Goal: Task Accomplishment & Management: Manage account settings

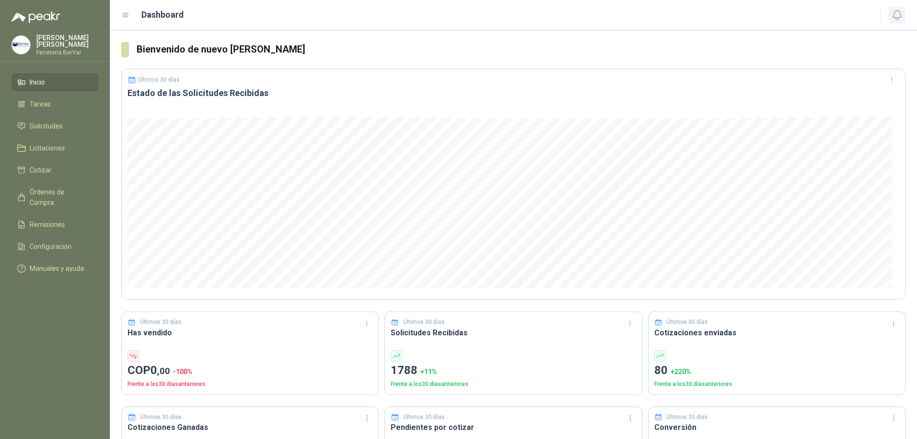
click at [901, 17] on icon "button" at bounding box center [897, 15] width 8 height 9
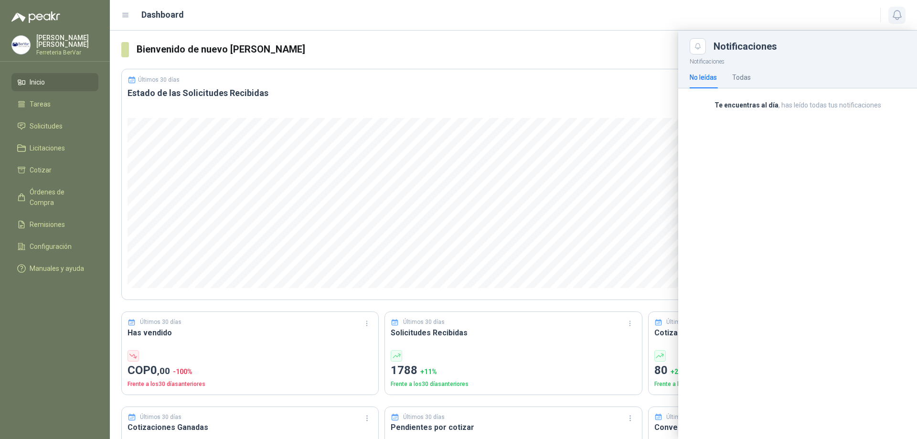
click at [901, 17] on icon "button" at bounding box center [897, 15] width 8 height 9
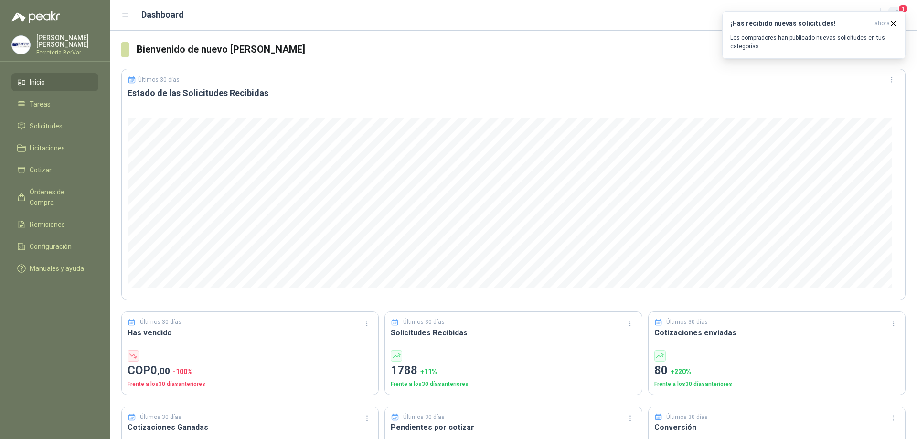
click at [903, 10] on span "1" at bounding box center [903, 8] width 11 height 9
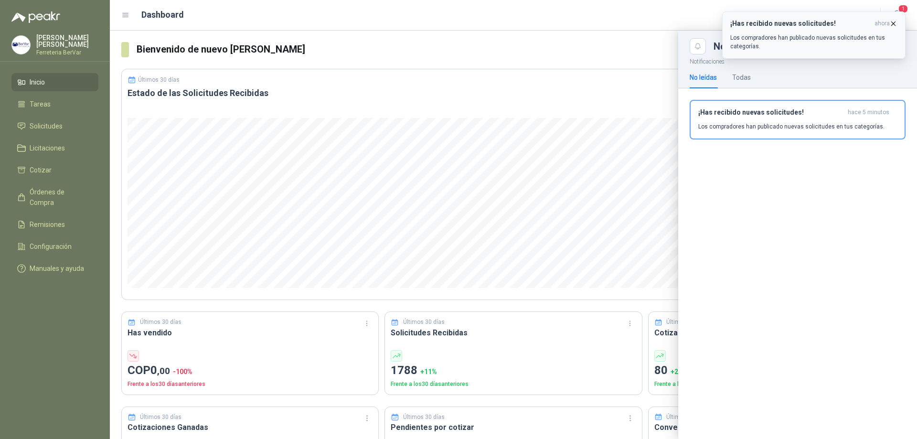
click at [892, 22] on icon "button" at bounding box center [894, 24] width 4 height 4
click at [903, 11] on span "1" at bounding box center [903, 8] width 11 height 9
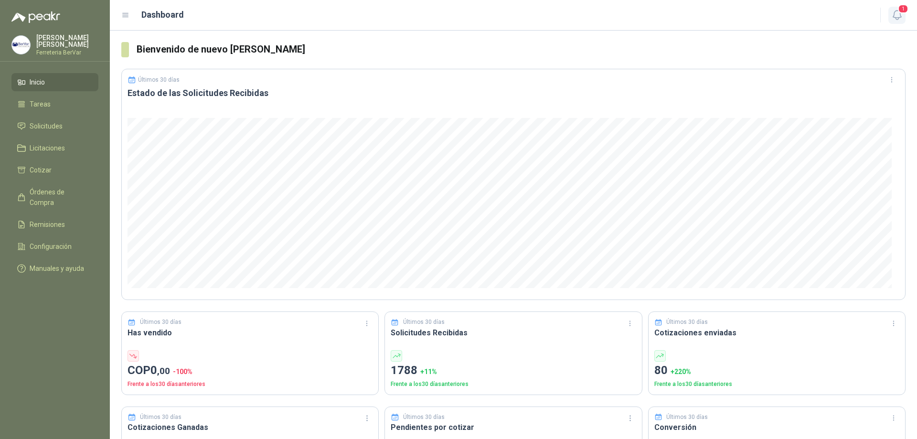
click at [896, 18] on icon "button" at bounding box center [897, 15] width 8 height 9
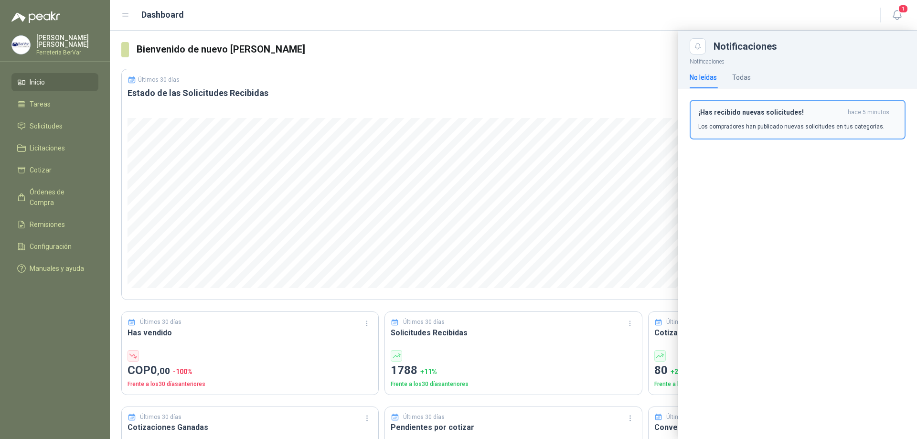
click at [763, 128] on p "Los compradores han publicado nuevas solicitudes en tus categorías." at bounding box center [792, 126] width 186 height 9
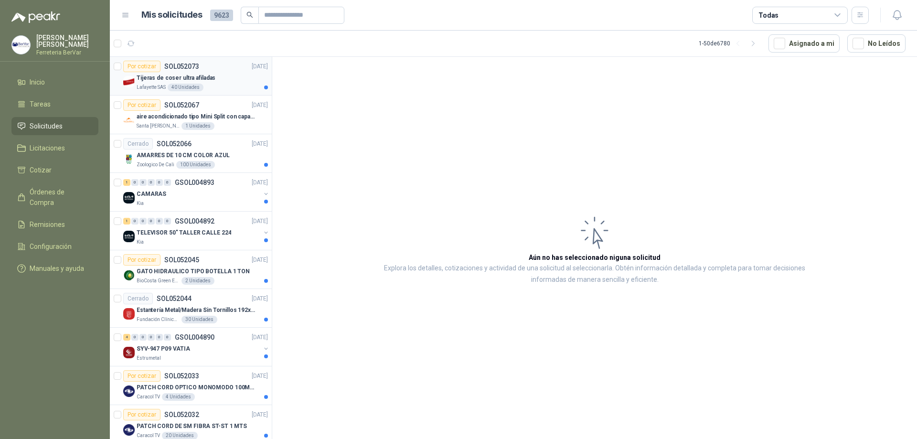
click at [234, 76] on div "Tijeras de coser ultra afiladas" at bounding box center [202, 77] width 131 height 11
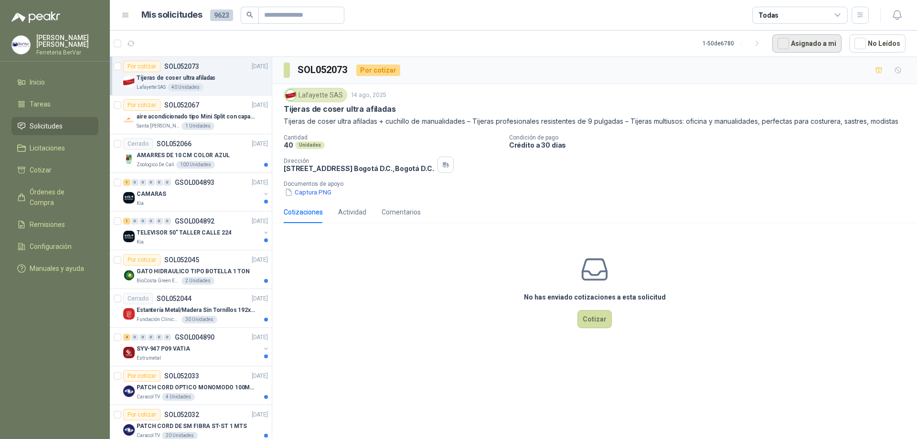
click at [813, 42] on button "Asignado a mi" at bounding box center [807, 43] width 69 height 18
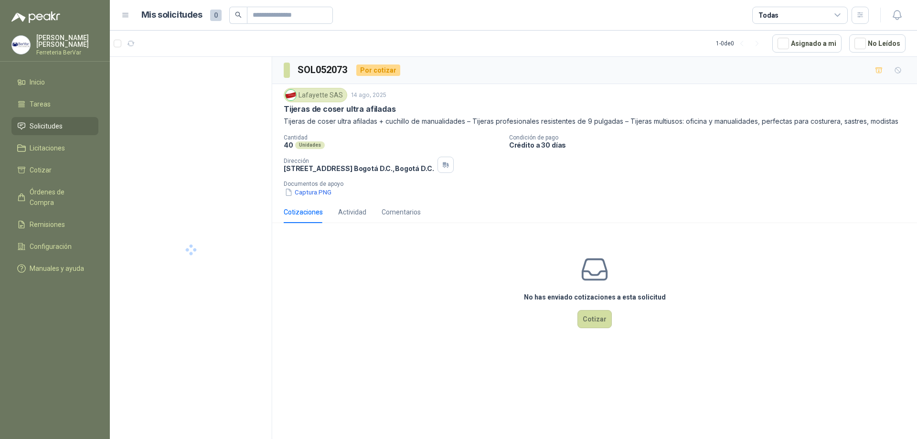
click at [824, 10] on div "Todas" at bounding box center [801, 15] width 96 height 17
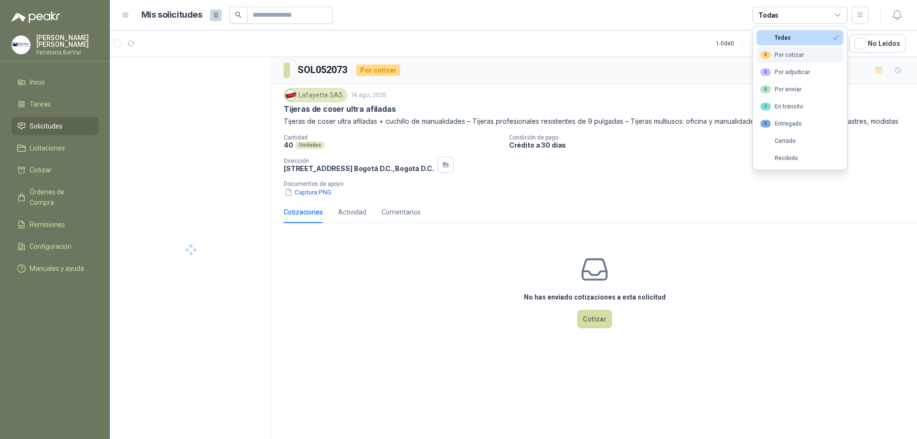
click at [801, 53] on div "0 Por cotizar" at bounding box center [782, 55] width 43 height 8
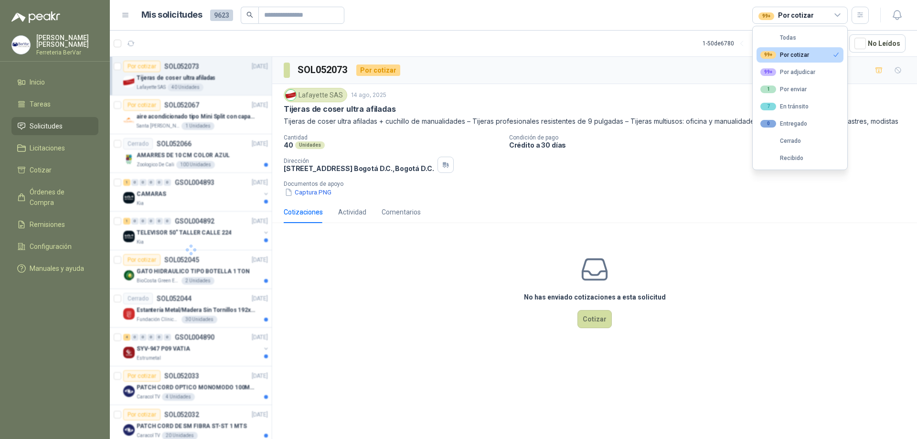
click at [883, 87] on div "Lafayette SAS [DATE] Tijeras [PERSON_NAME] ultra afiladas Tijeras [PERSON_NAME]…" at bounding box center [594, 142] width 645 height 117
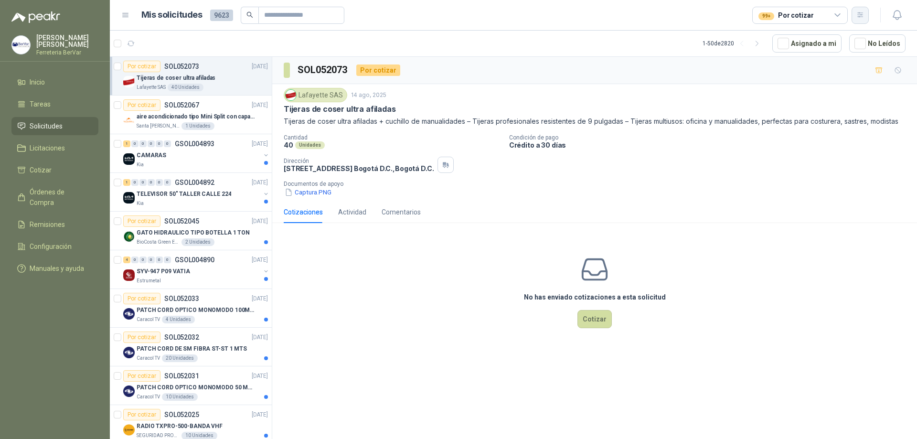
click at [861, 12] on icon "button" at bounding box center [861, 15] width 8 height 8
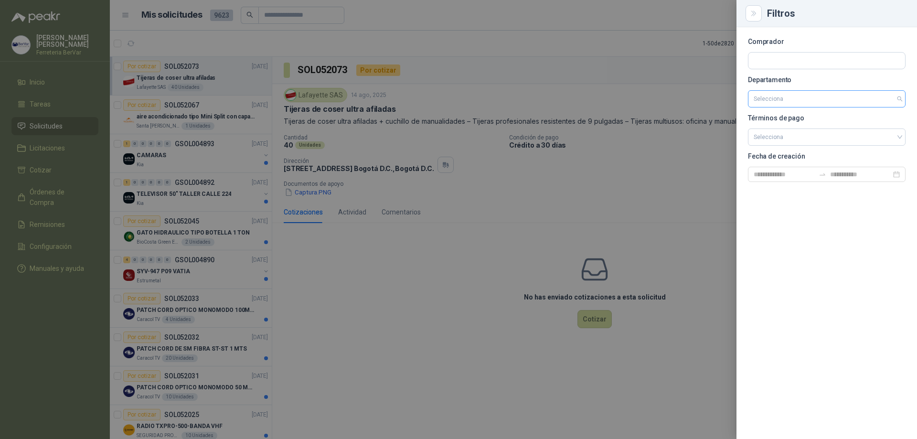
click at [779, 99] on input "search" at bounding box center [827, 99] width 146 height 16
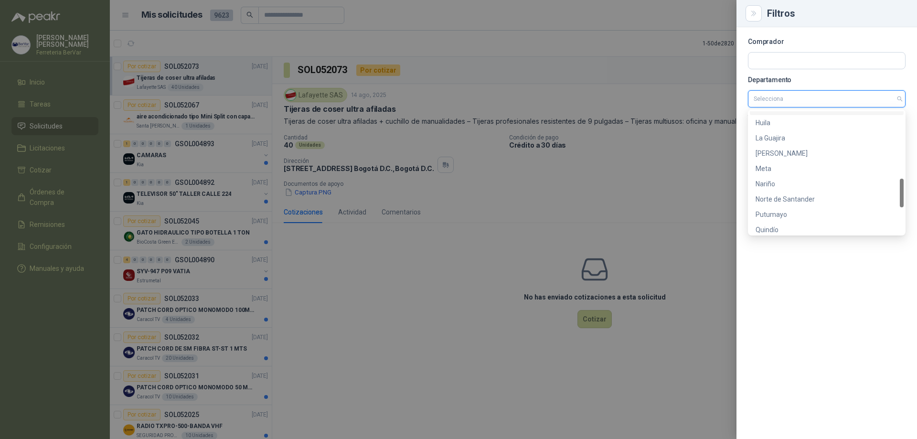
scroll to position [398, 0]
click at [792, 199] on div "[PERSON_NAME][GEOGRAPHIC_DATA]" at bounding box center [827, 195] width 142 height 11
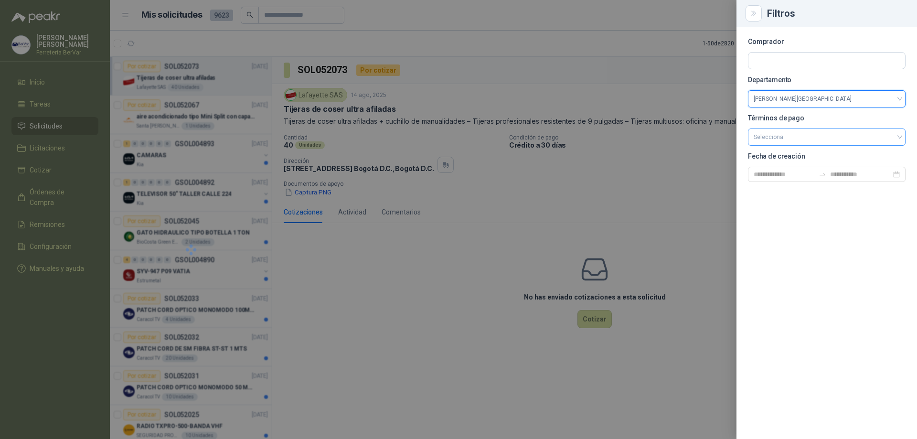
click at [775, 138] on input "search" at bounding box center [827, 136] width 146 height 14
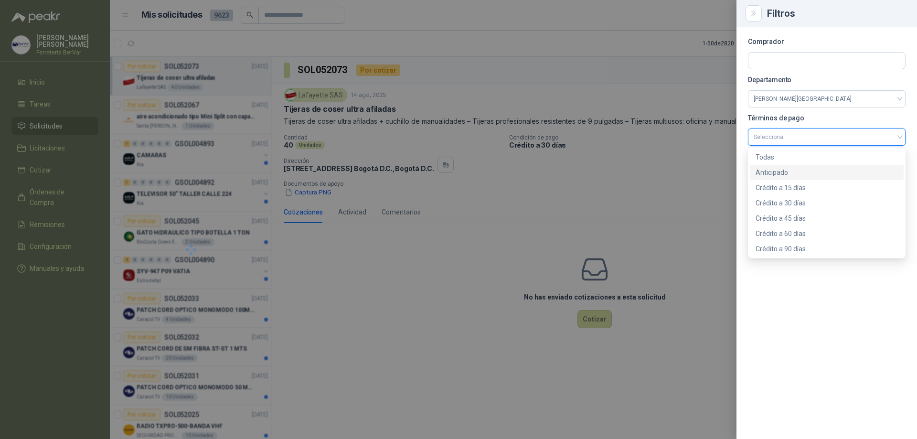
click at [784, 167] on div "Anticipado" at bounding box center [827, 172] width 142 height 11
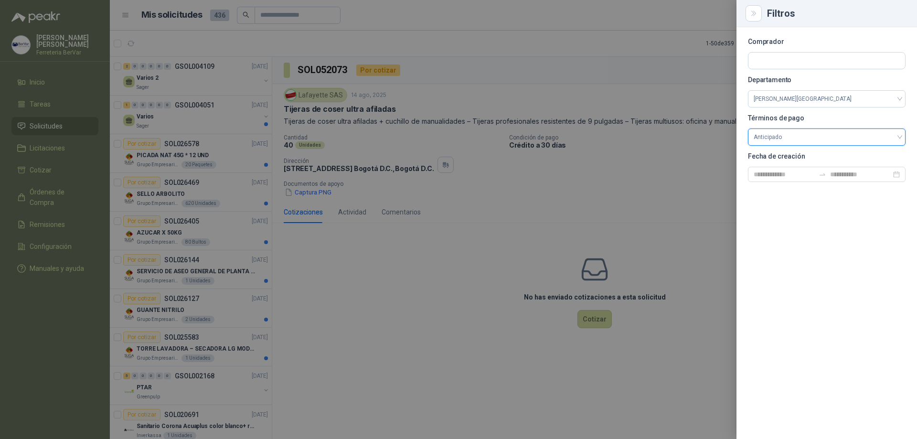
click at [630, 152] on div at bounding box center [458, 219] width 917 height 439
